Goal: Transaction & Acquisition: Purchase product/service

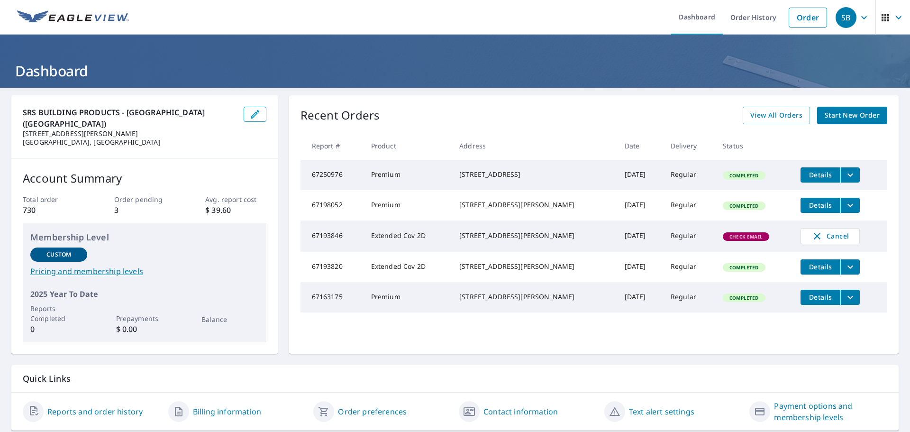
click at [838, 112] on span "Start New Order" at bounding box center [852, 115] width 55 height 12
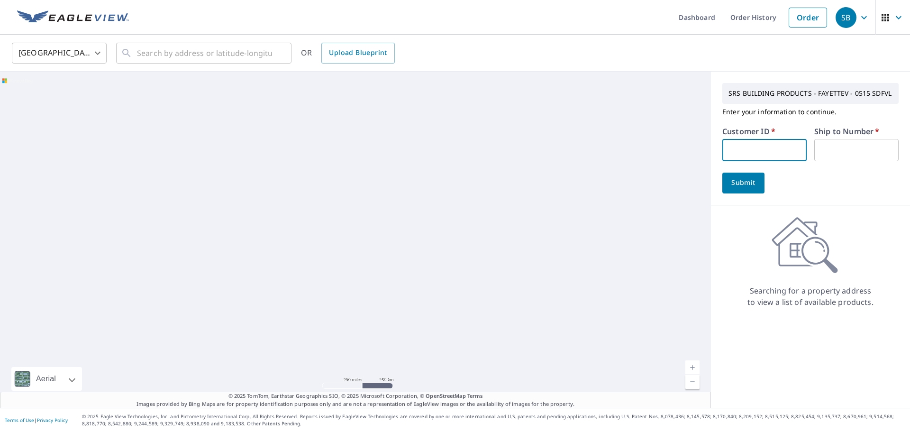
click at [730, 149] on input "text" at bounding box center [764, 150] width 84 height 22
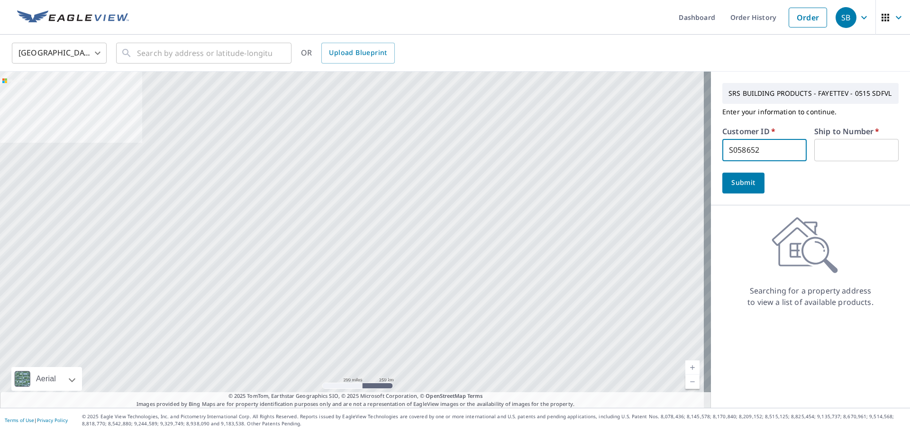
type input "S058652"
click at [819, 151] on input "text" at bounding box center [856, 150] width 84 height 22
type input "1"
click at [722, 178] on button "Submit" at bounding box center [743, 183] width 42 height 21
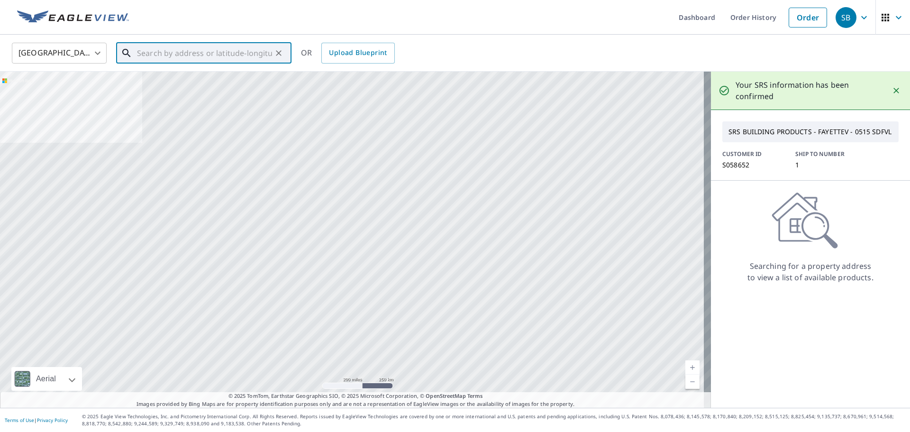
click at [154, 60] on input "text" at bounding box center [204, 53] width 135 height 27
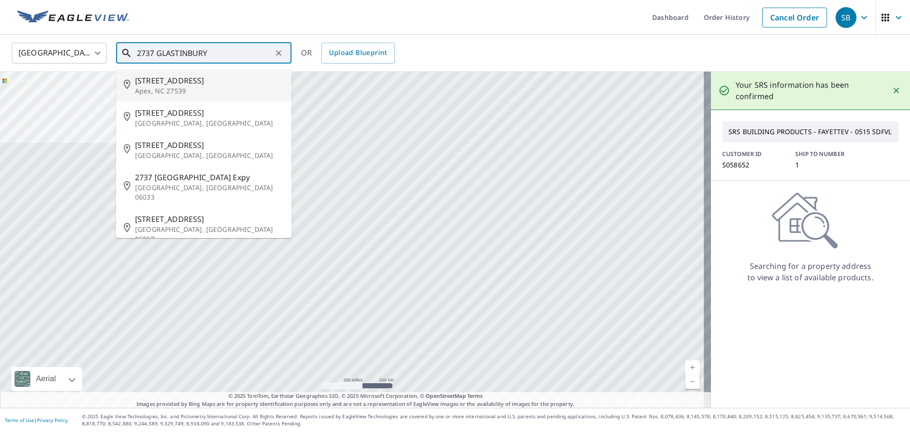
click at [194, 84] on span "[STREET_ADDRESS]" at bounding box center [209, 80] width 149 height 11
type input "[STREET_ADDRESS]"
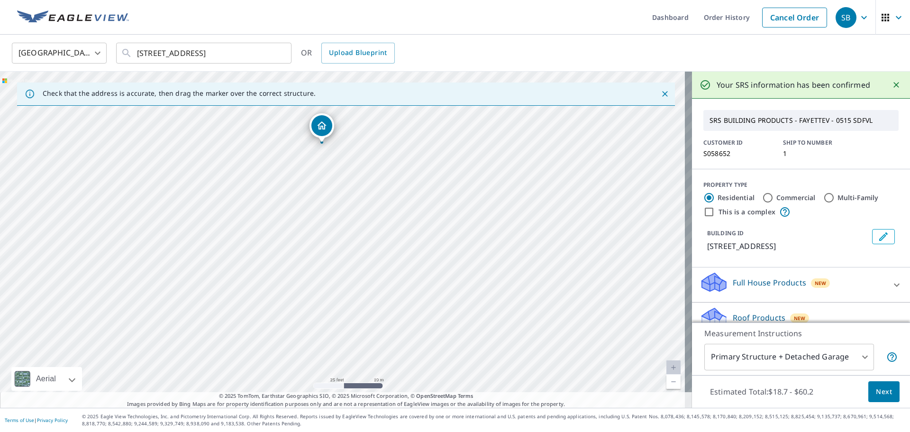
drag, startPoint x: 314, startPoint y: 129, endPoint x: 323, endPoint y: 126, distance: 9.8
click at [882, 391] on span "Next" at bounding box center [884, 392] width 16 height 12
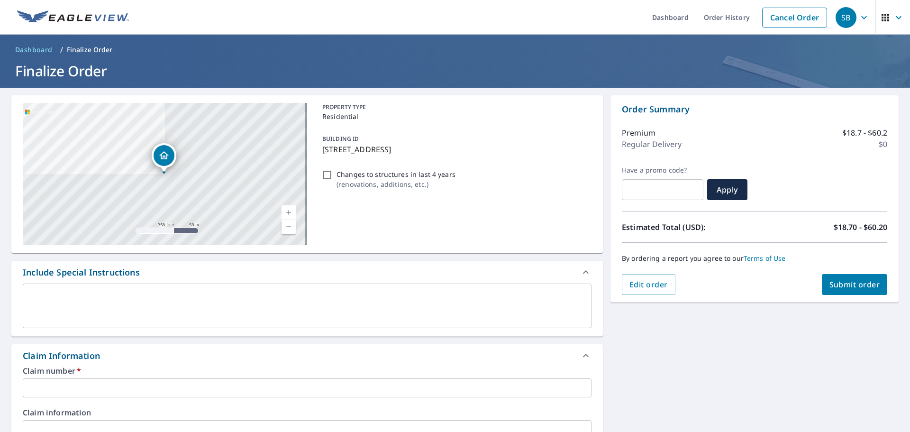
drag, startPoint x: 469, startPoint y: 151, endPoint x: 319, endPoint y: 160, distance: 150.1
click at [319, 160] on div "PROPERTY TYPE Residential BUILDING ID [STREET_ADDRESS] Changes to structures in…" at bounding box center [455, 174] width 273 height 142
checkbox input "true"
copy p "[STREET_ADDRESS]"
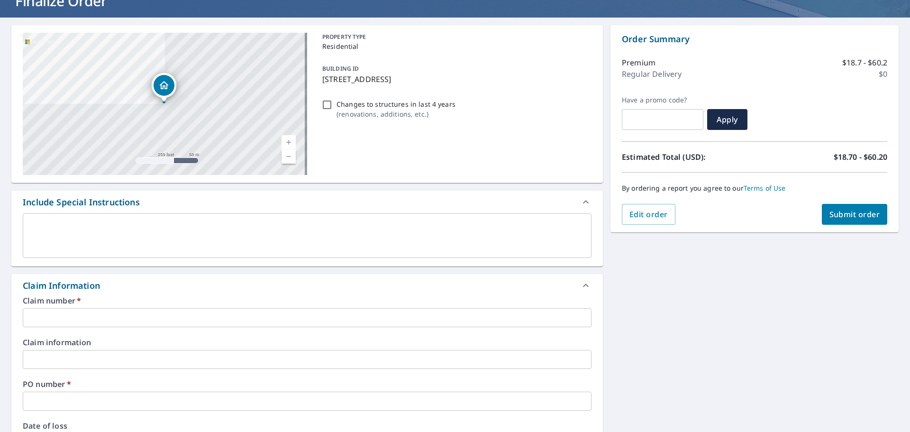
scroll to position [142, 0]
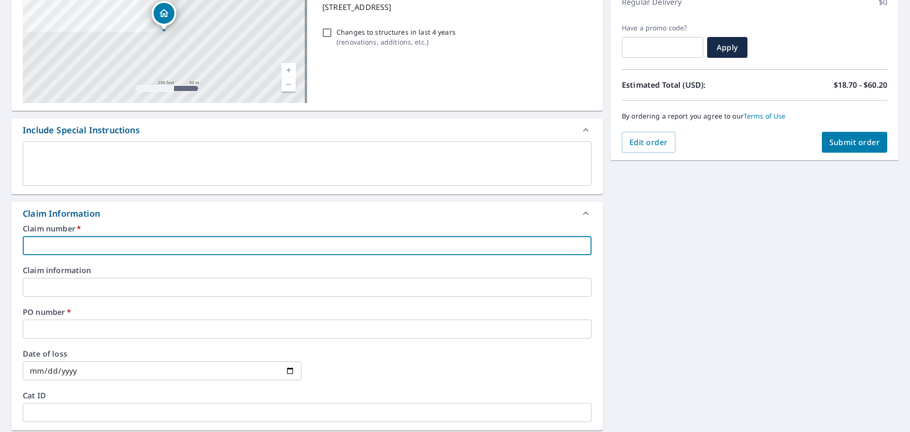
paste input "[STREET_ADDRESS]"
type input "[STREET_ADDRESS]"
checkbox input "true"
type input "[STREET_ADDRESS]"
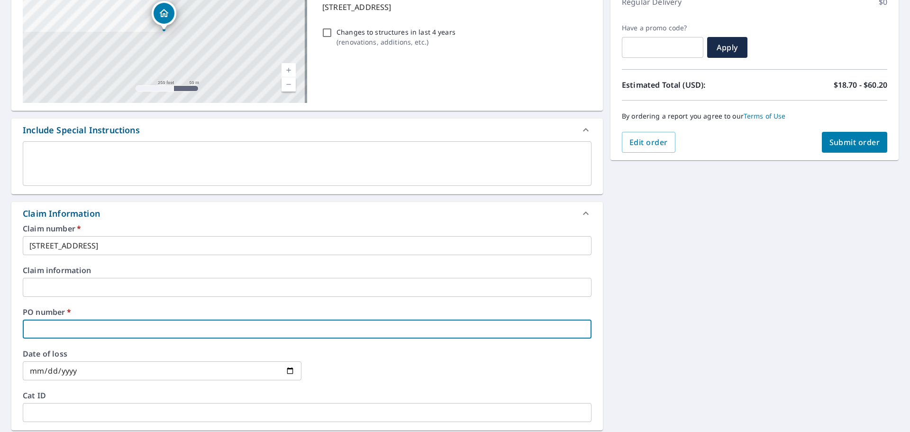
paste input "[STREET_ADDRESS]"
type input "[STREET_ADDRESS]"
checkbox input "true"
type input "[STREET_ADDRESS]"
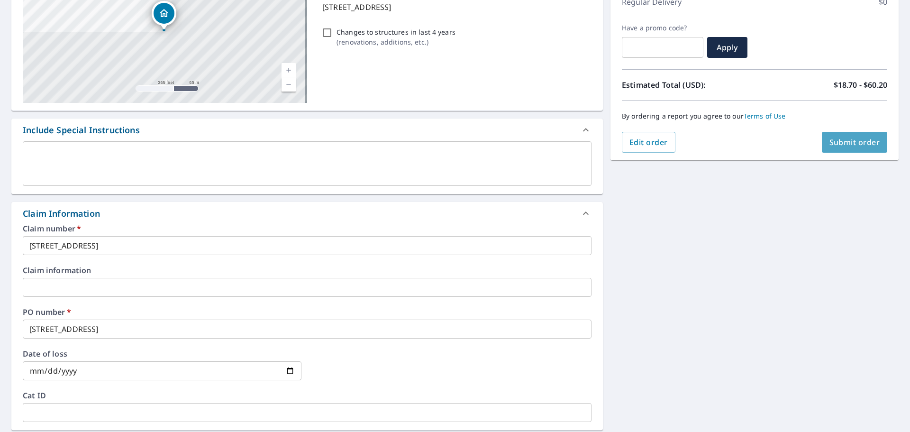
click at [830, 137] on span "Submit order" at bounding box center [854, 142] width 51 height 10
checkbox input "true"
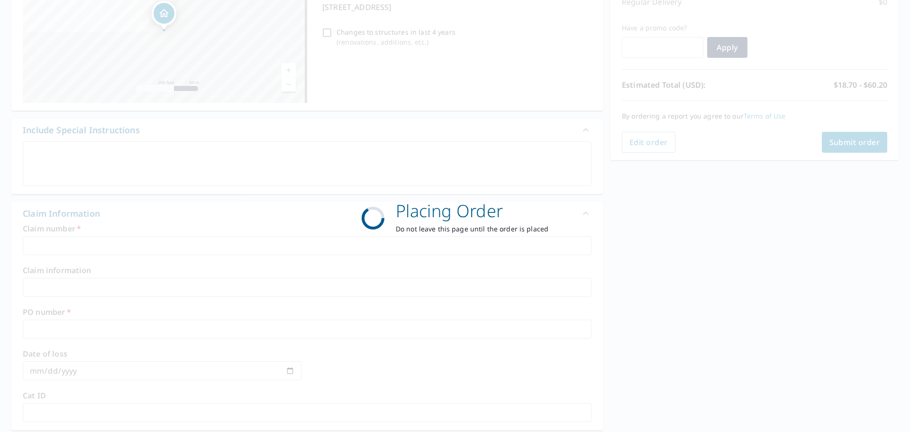
scroll to position [126, 0]
